Goal: Task Accomplishment & Management: Use online tool/utility

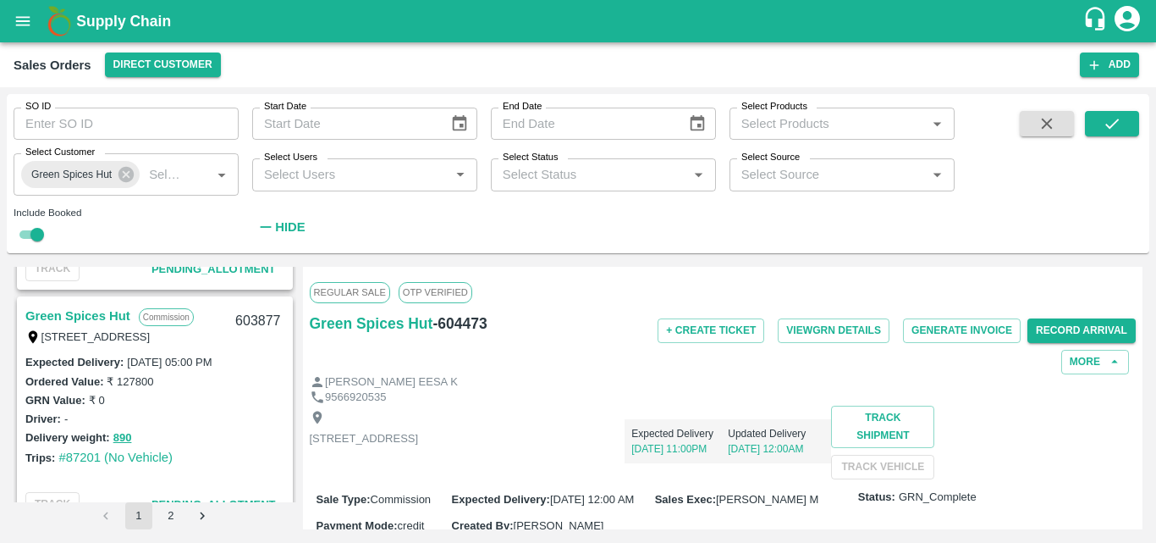
scroll to position [3269, 0]
click at [96, 320] on link "Green Spices Hut" at bounding box center [77, 315] width 105 height 22
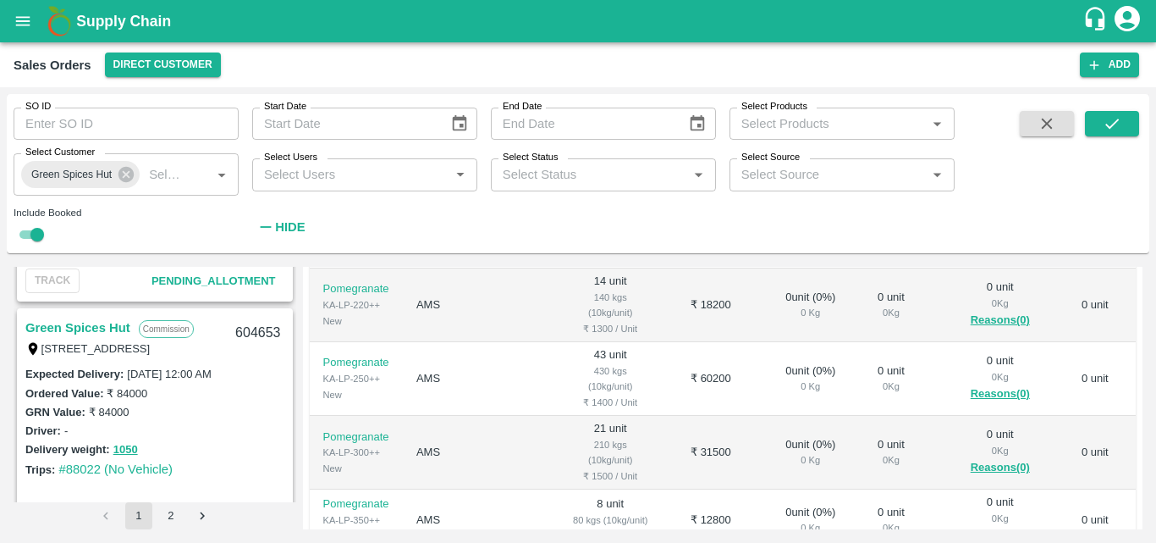
scroll to position [2079, 0]
click at [96, 323] on link "Green Spices Hut" at bounding box center [77, 328] width 105 height 22
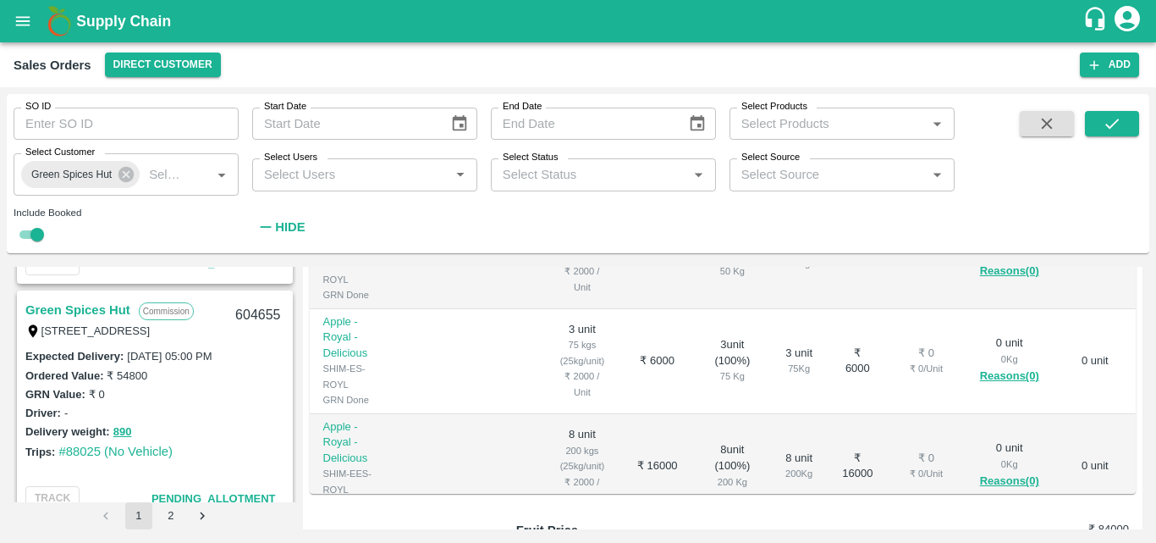
scroll to position [1861, 0]
click at [89, 300] on link "Green Spices Hut" at bounding box center [77, 311] width 105 height 22
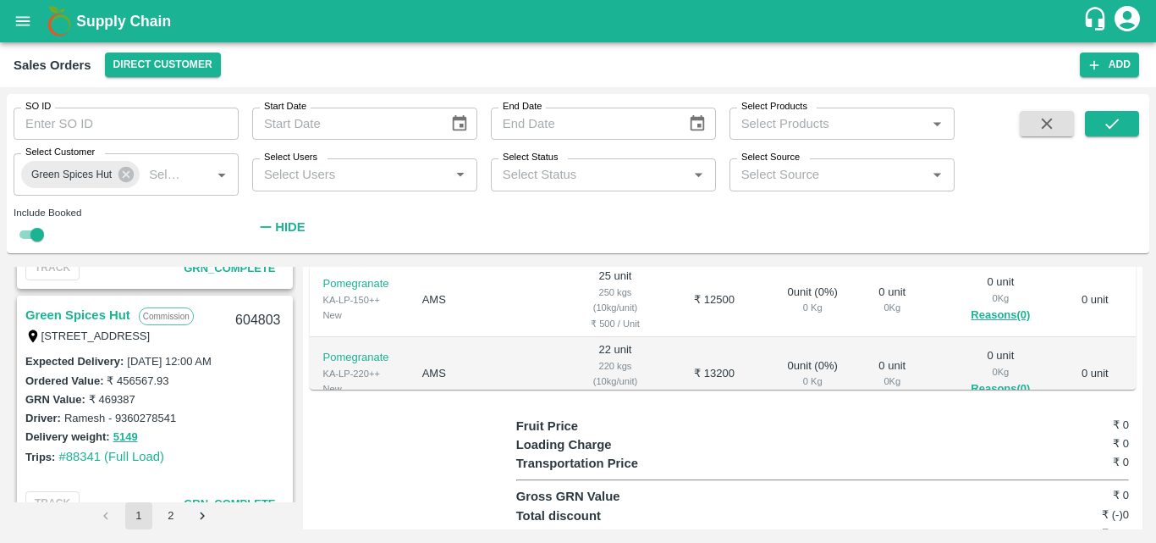
scroll to position [1385, 0]
click at [92, 307] on link "Green Spices Hut" at bounding box center [77, 316] width 105 height 22
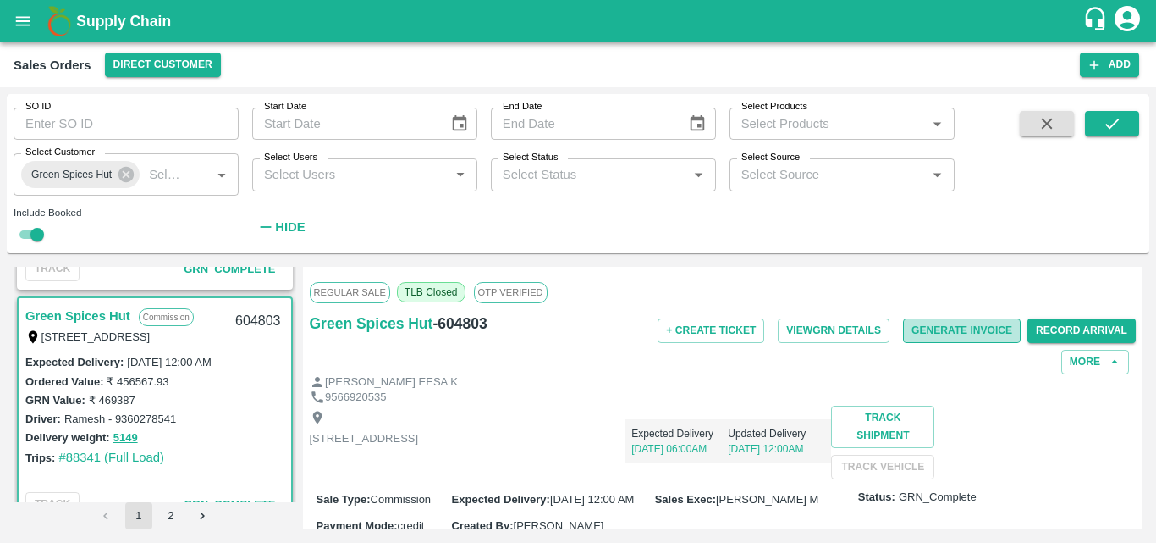
click at [935, 333] on button "Generate Invoice" at bounding box center [962, 330] width 118 height 25
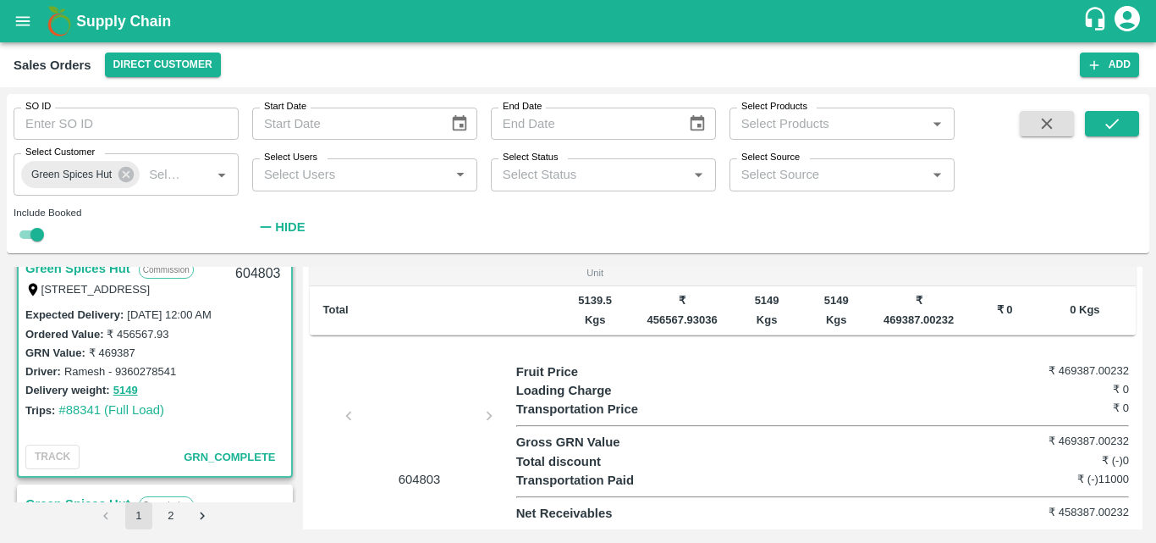
scroll to position [680, 0]
